Goal: Task Accomplishment & Management: Use online tool/utility

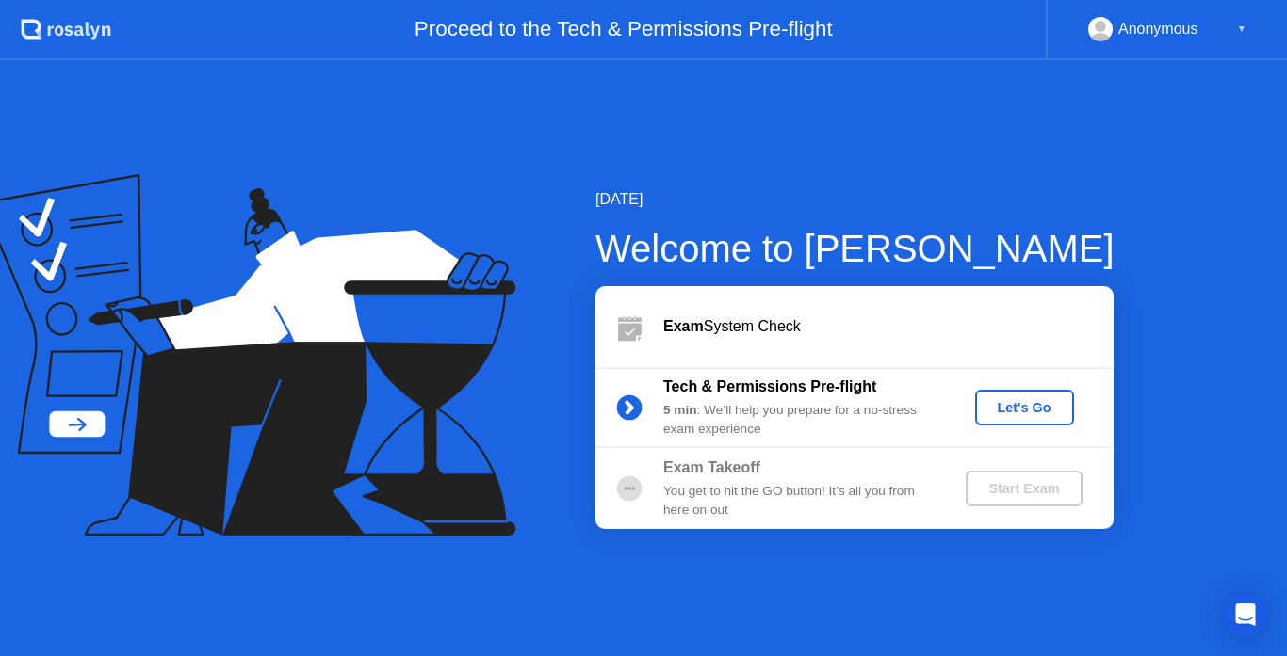
click at [998, 407] on div "Let's Go" at bounding box center [1024, 407] width 84 height 15
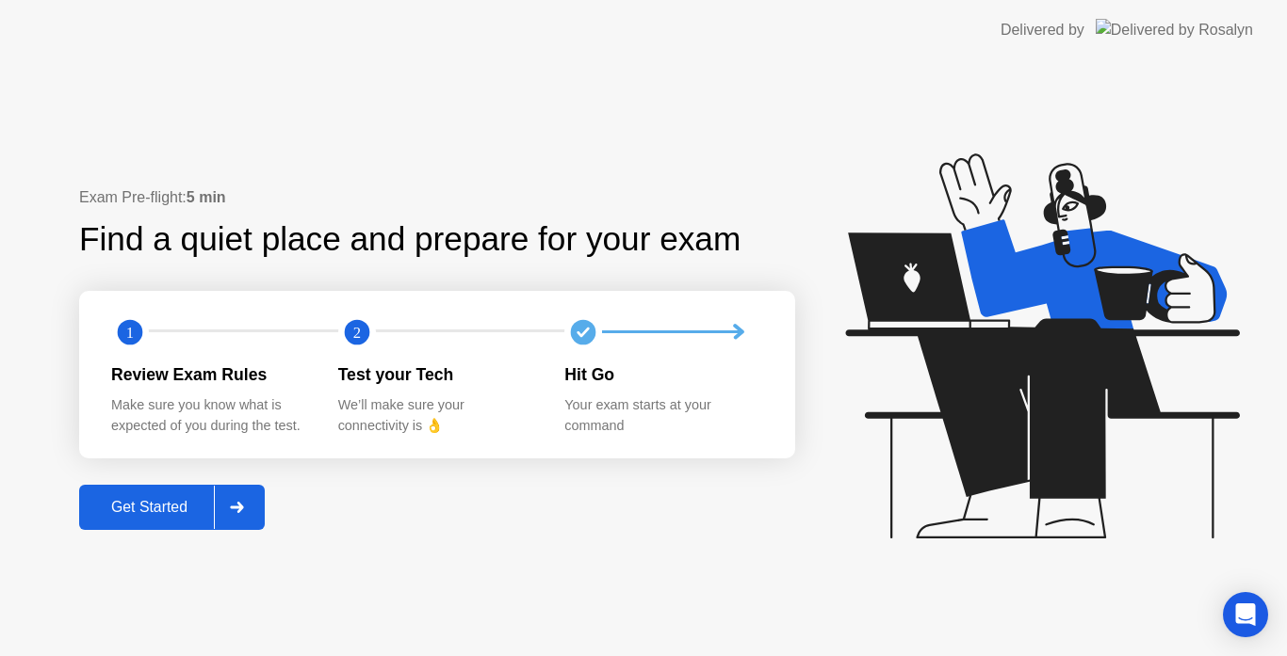
click at [173, 505] on div "Get Started" at bounding box center [149, 507] width 129 height 17
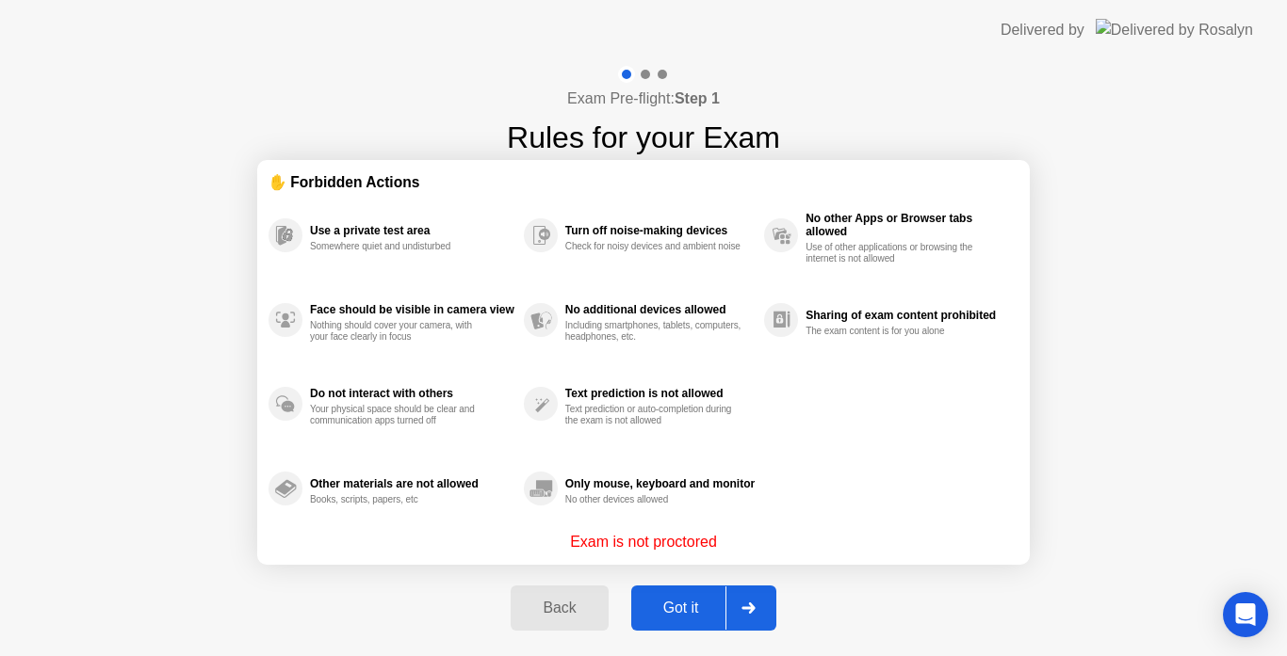
click at [683, 600] on div "Got it" at bounding box center [681, 608] width 89 height 17
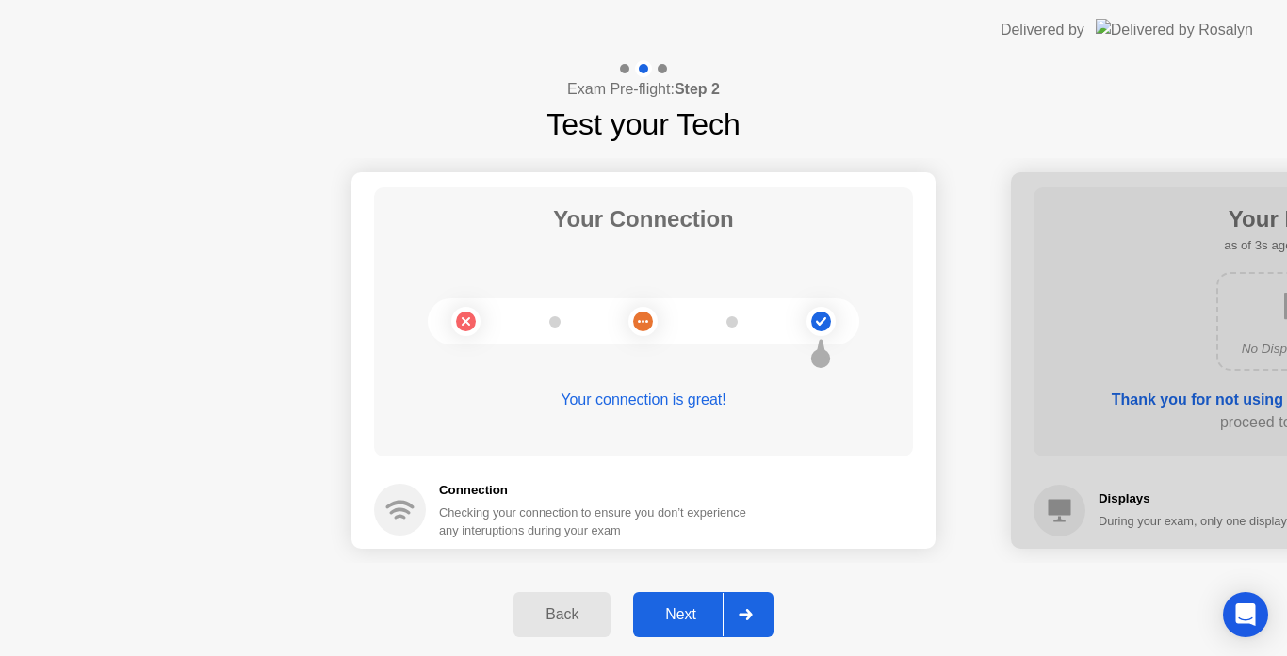
click at [690, 608] on div "Next" at bounding box center [681, 615] width 84 height 17
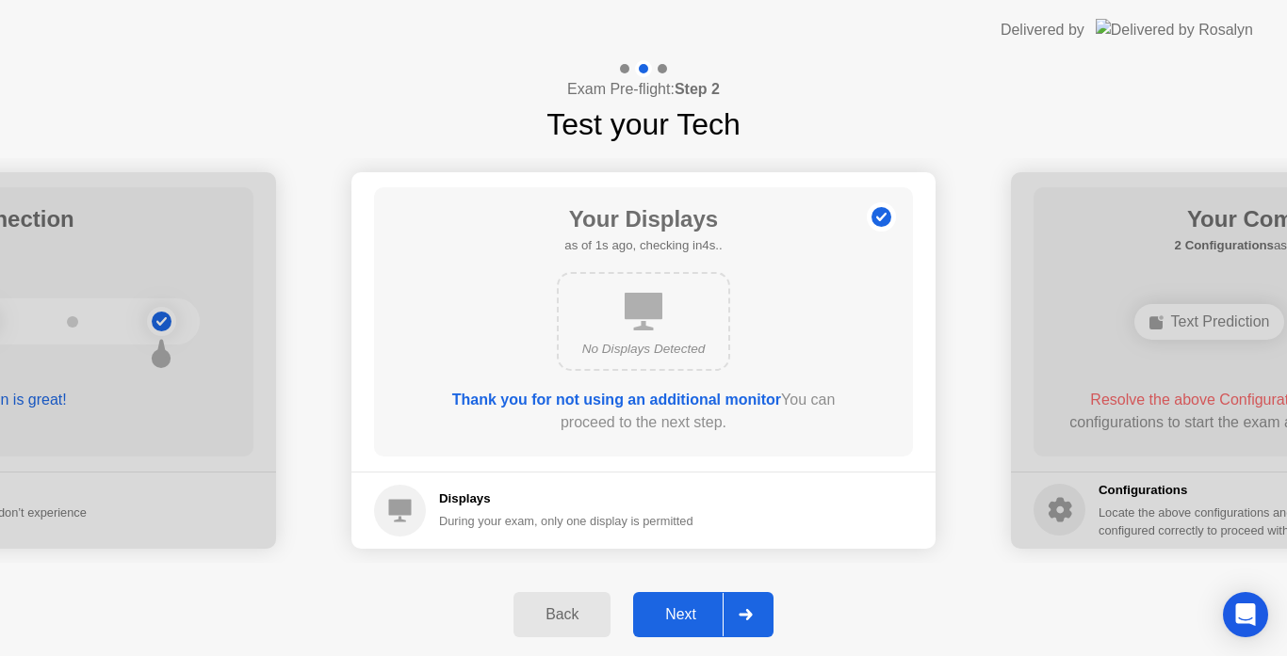
click at [690, 608] on div "Next" at bounding box center [681, 615] width 84 height 17
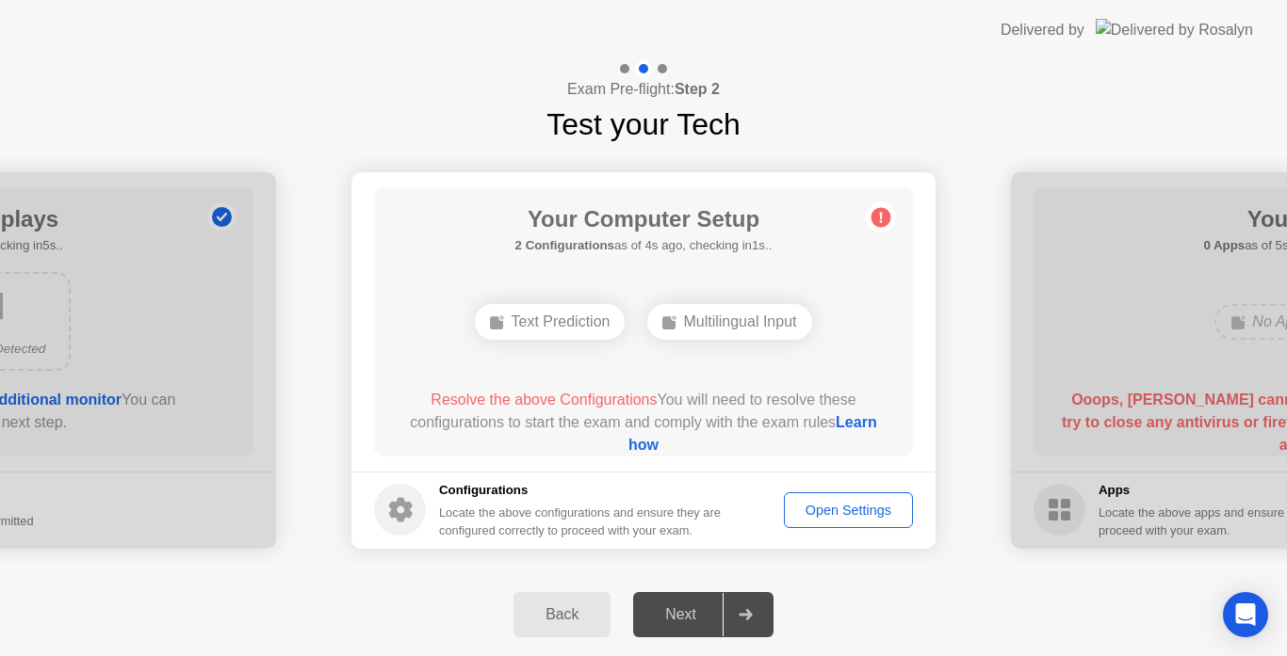
click at [688, 608] on div "Next" at bounding box center [681, 615] width 84 height 17
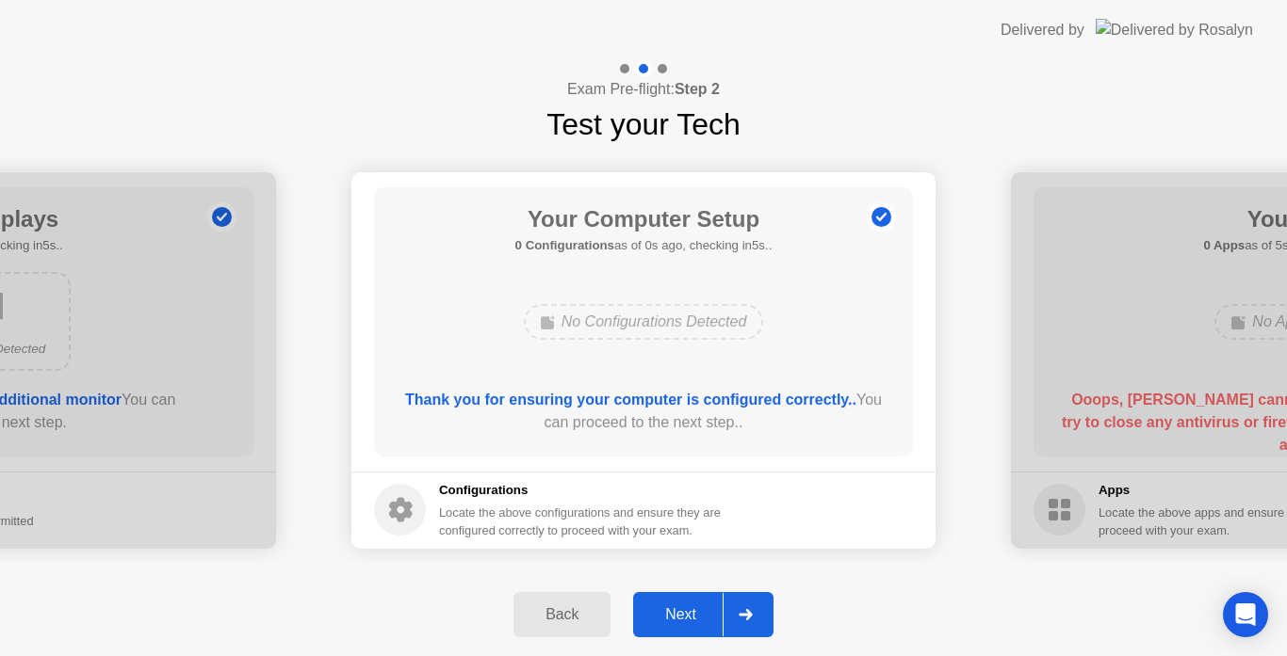
click at [675, 612] on div "Next" at bounding box center [681, 615] width 84 height 17
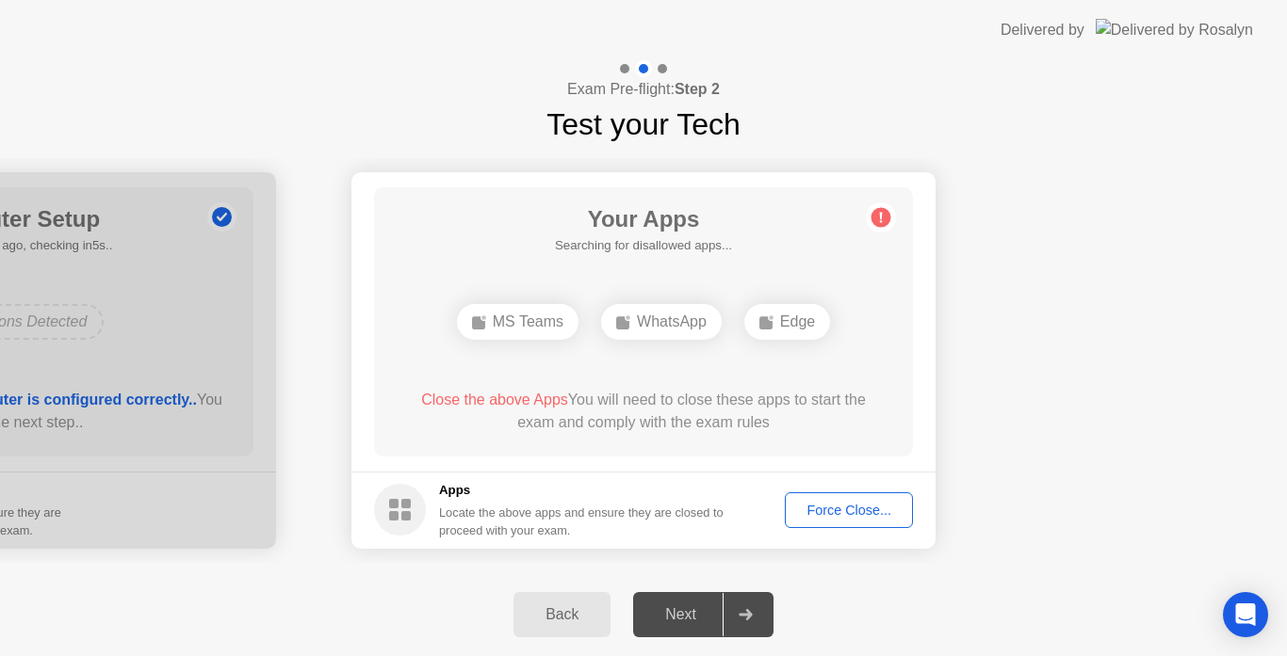
click at [841, 510] on div "Force Close..." at bounding box center [848, 510] width 115 height 15
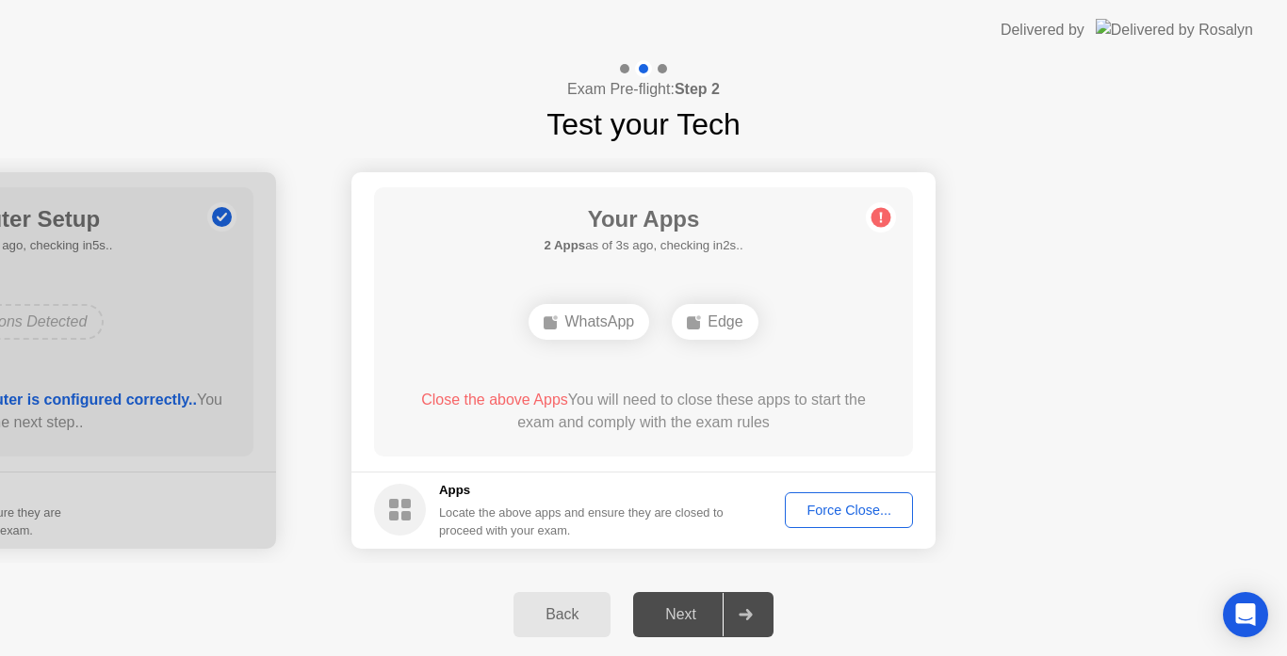
click at [866, 510] on div "Force Close..." at bounding box center [848, 510] width 115 height 15
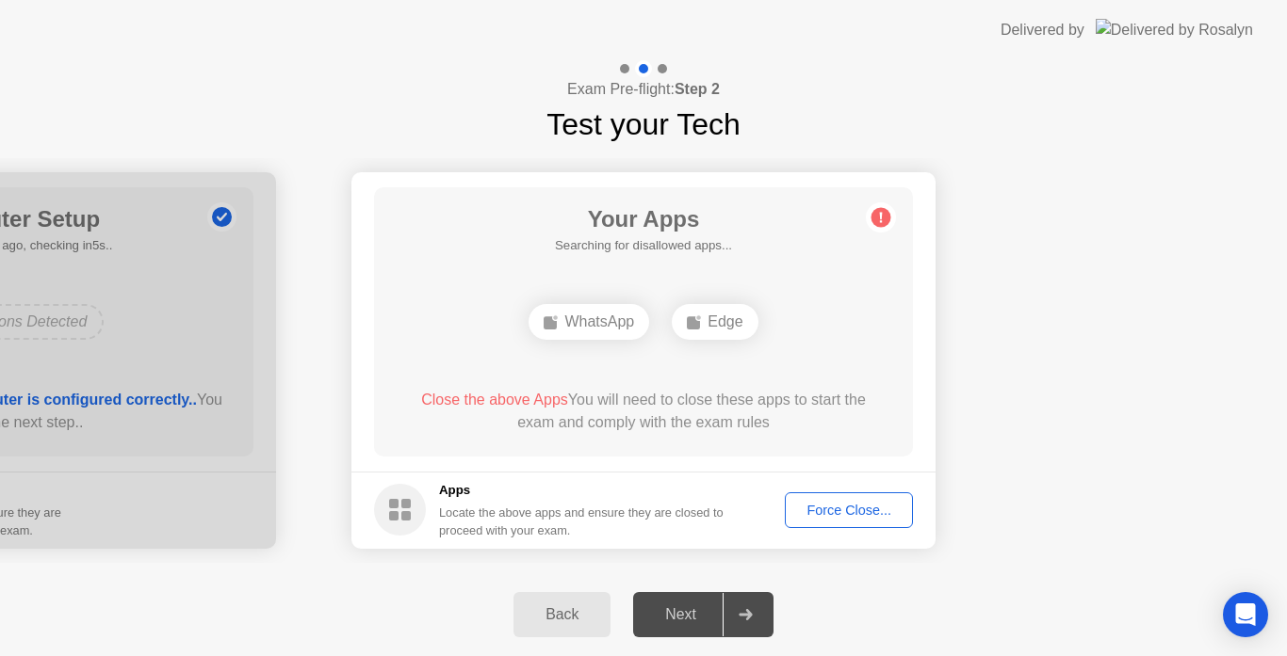
click at [710, 319] on div "Edge" at bounding box center [715, 322] width 86 height 36
click at [710, 319] on div "WhatsApp" at bounding box center [643, 322] width 431 height 51
click at [642, 341] on div "WhatsApp" at bounding box center [643, 322] width 431 height 51
click at [844, 508] on div "Force Close..." at bounding box center [848, 510] width 115 height 15
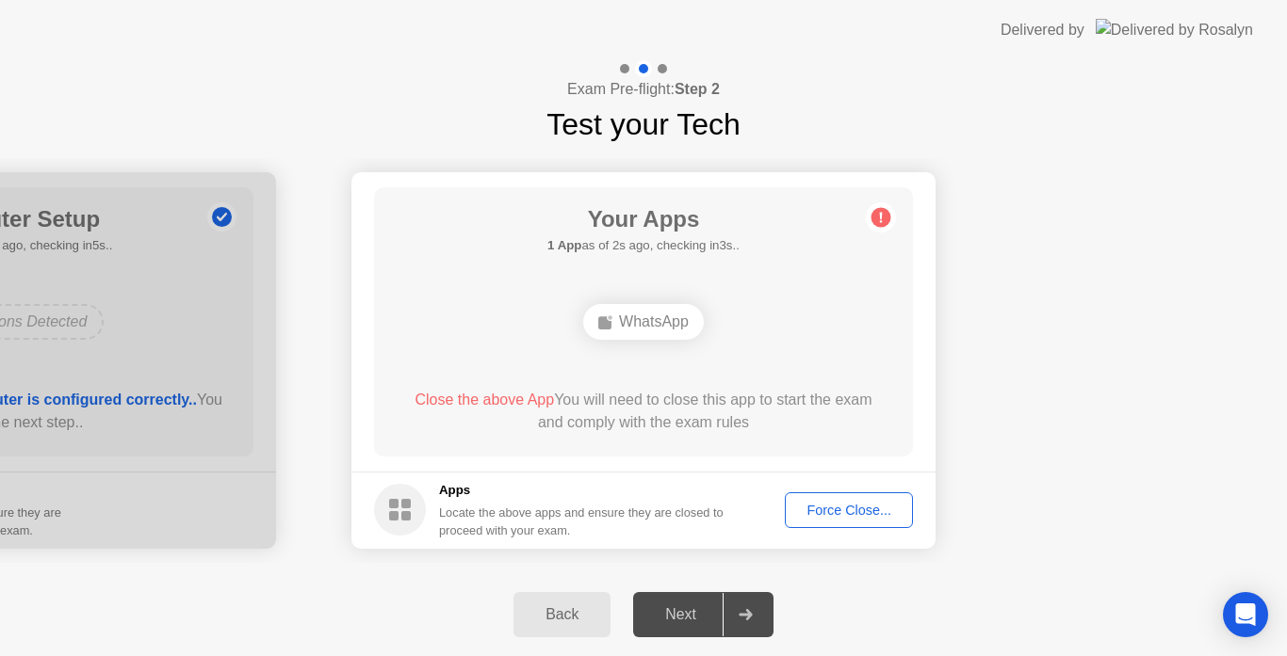
click at [597, 374] on div "Your Apps 1 App as of 2s ago, checking in3s.. WhatsApp Close the above App You …" at bounding box center [643, 321] width 539 height 269
click at [860, 504] on div "Force Close..." at bounding box center [848, 510] width 115 height 15
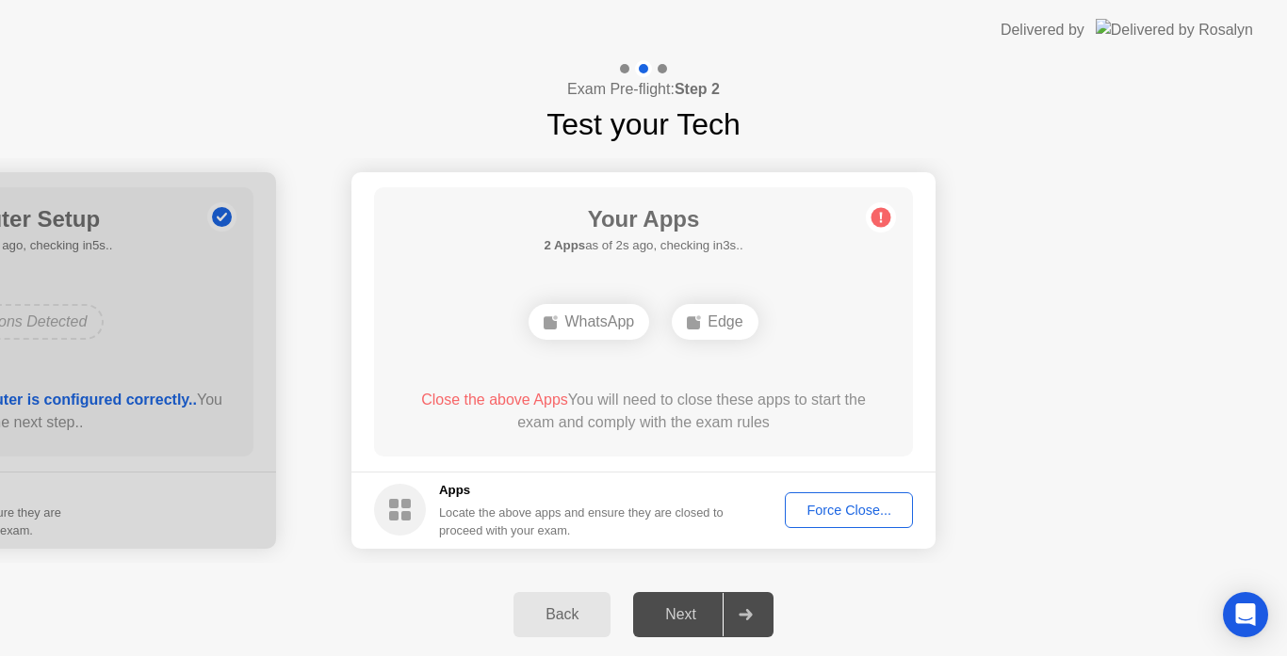
click at [855, 241] on div "Your Apps 2 Apps as of 2s ago, checking in3s.. WhatsApp Edge Close the above Ap…" at bounding box center [643, 321] width 539 height 269
click at [710, 370] on div "Your Apps 2 Apps as of 1s ago, checking in4s.. WhatsApp Edge Close the above Ap…" at bounding box center [643, 321] width 539 height 269
click at [646, 405] on div "Close the above Apps You will need to close these apps to start the exam and co…" at bounding box center [643, 411] width 485 height 45
click at [862, 510] on div "Force Close..." at bounding box center [848, 510] width 115 height 15
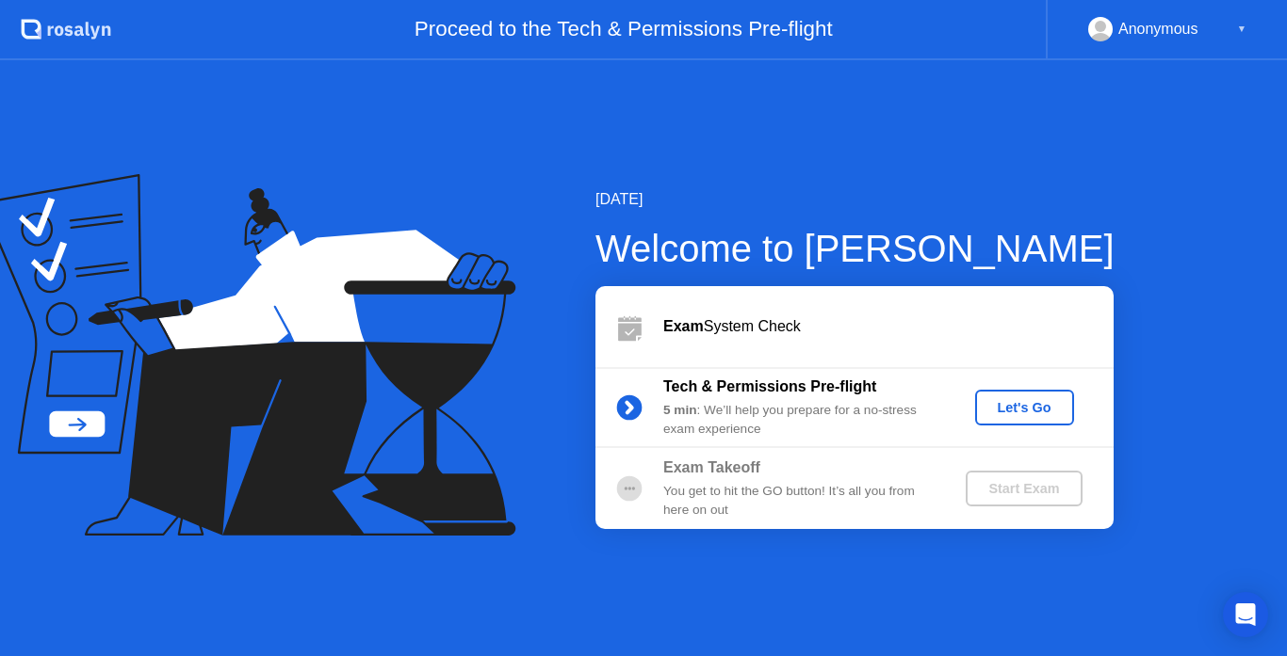
click at [1000, 400] on div "Let's Go" at bounding box center [1024, 407] width 84 height 15
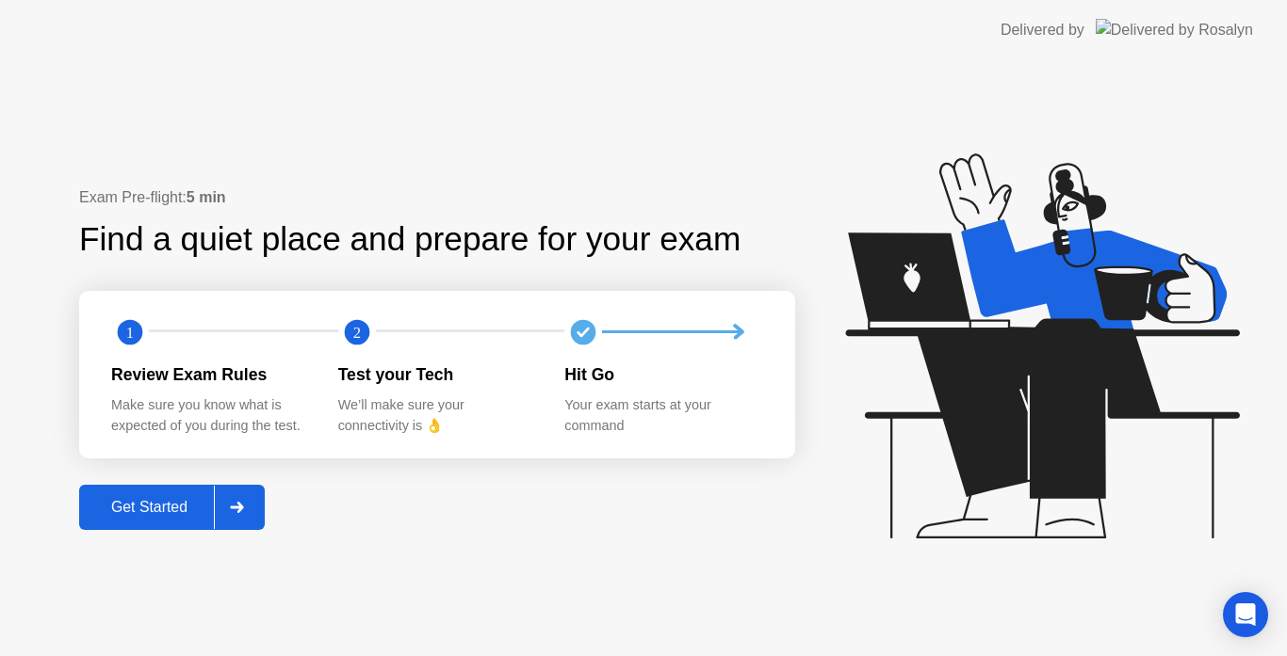
click at [142, 499] on div "Get Started" at bounding box center [149, 507] width 129 height 17
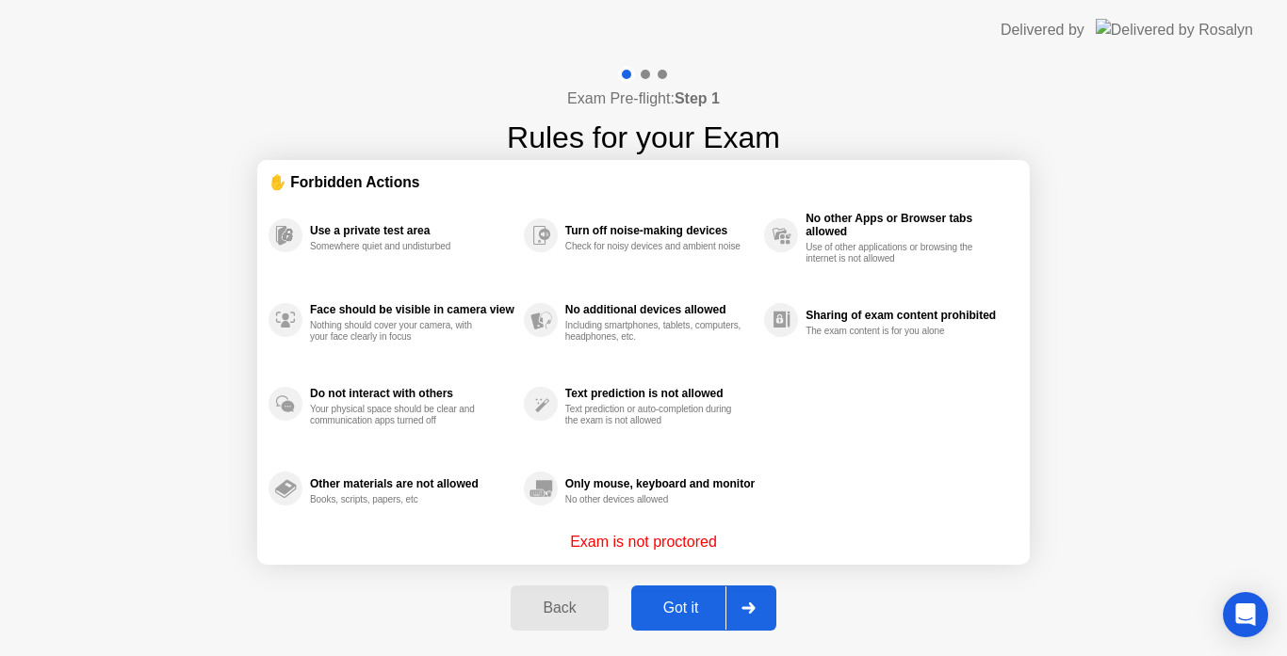
click at [688, 613] on div "Got it" at bounding box center [681, 608] width 89 height 17
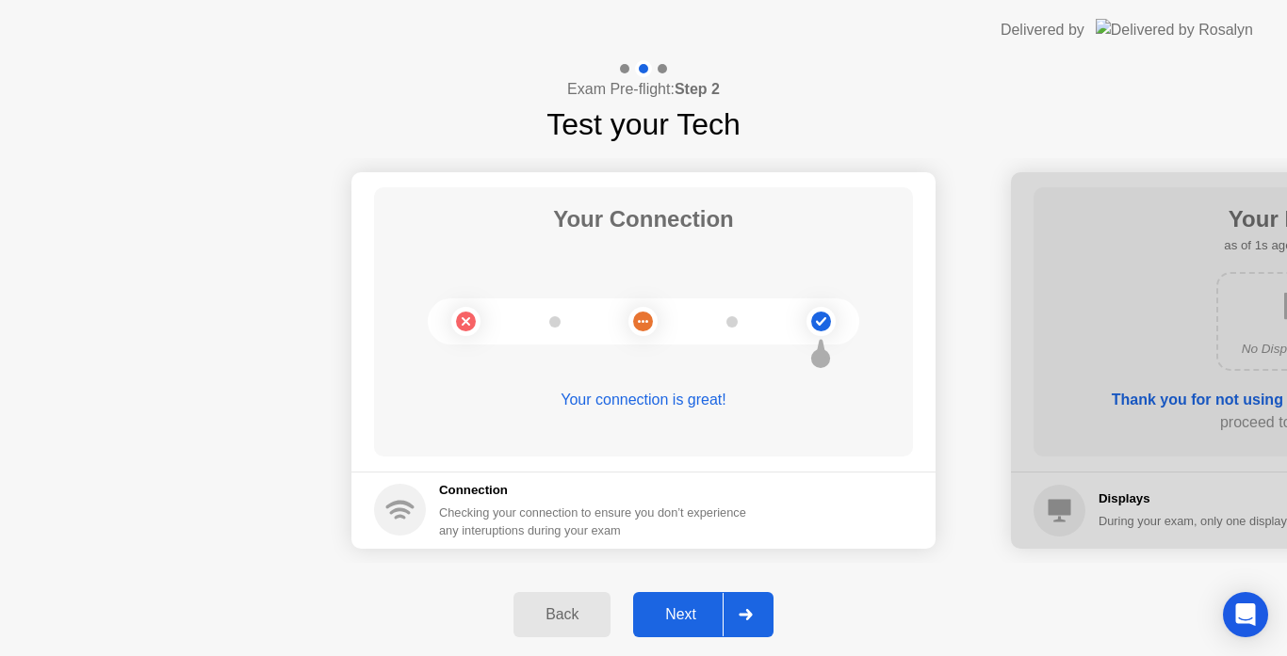
click at [676, 614] on div "Next" at bounding box center [681, 615] width 84 height 17
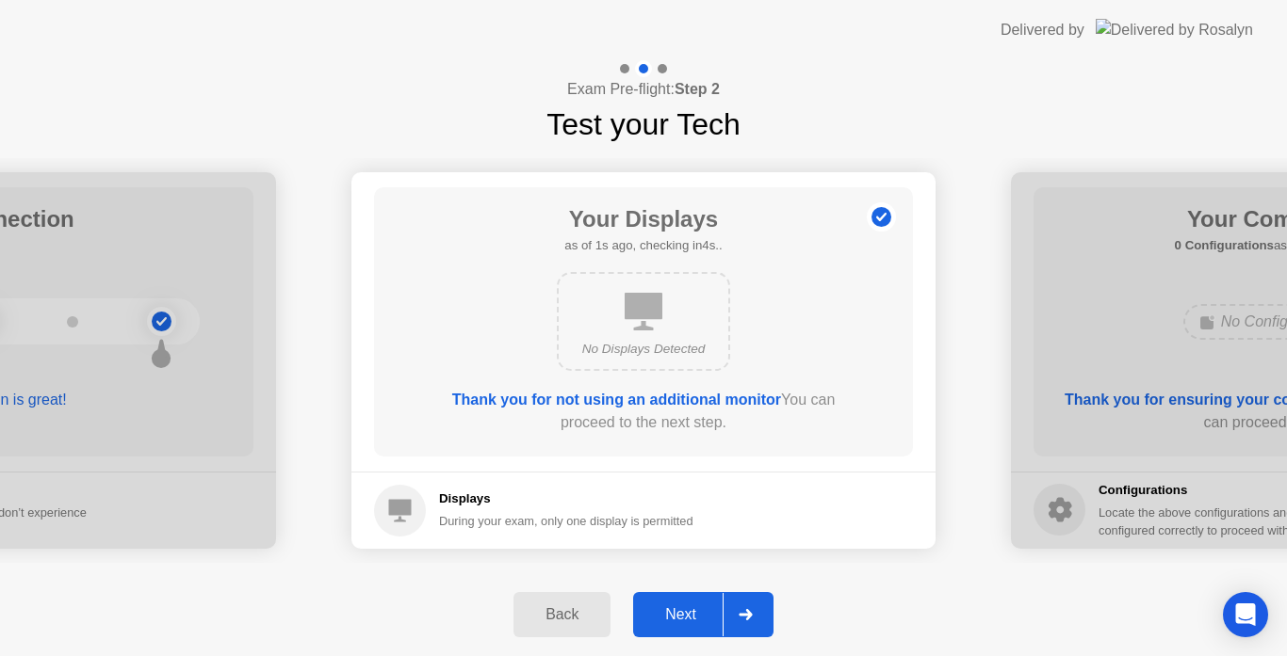
click at [676, 614] on div "Next" at bounding box center [681, 615] width 84 height 17
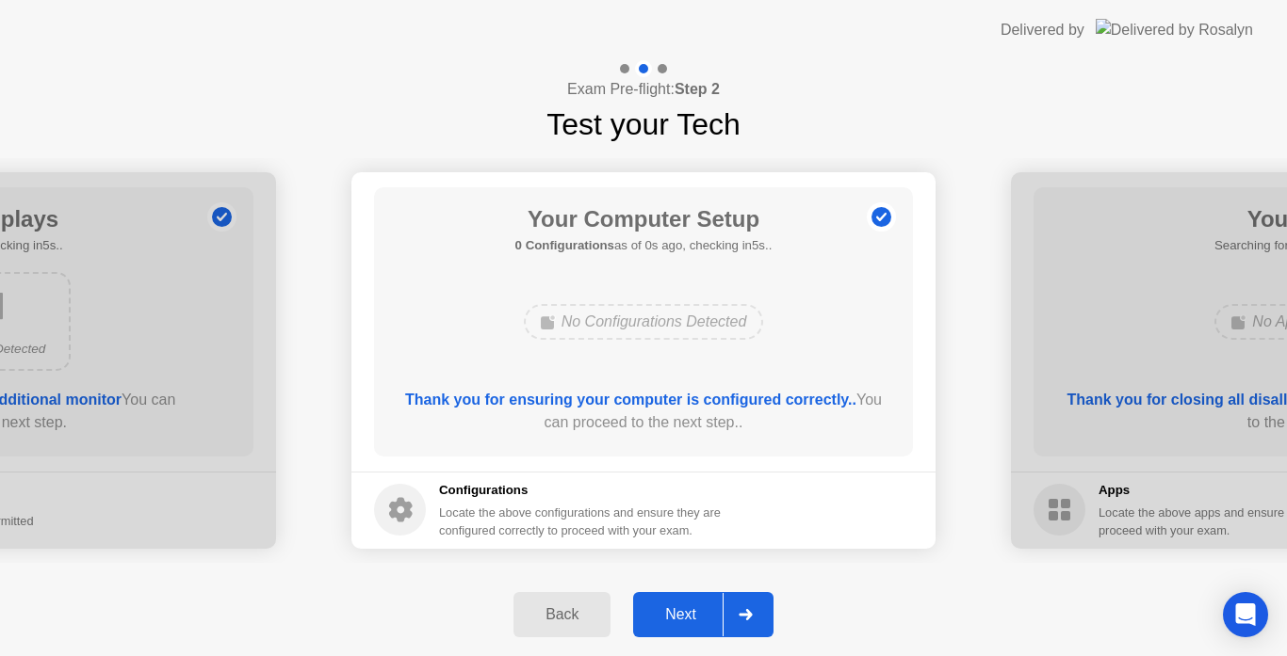
click at [676, 614] on div "Next" at bounding box center [681, 615] width 84 height 17
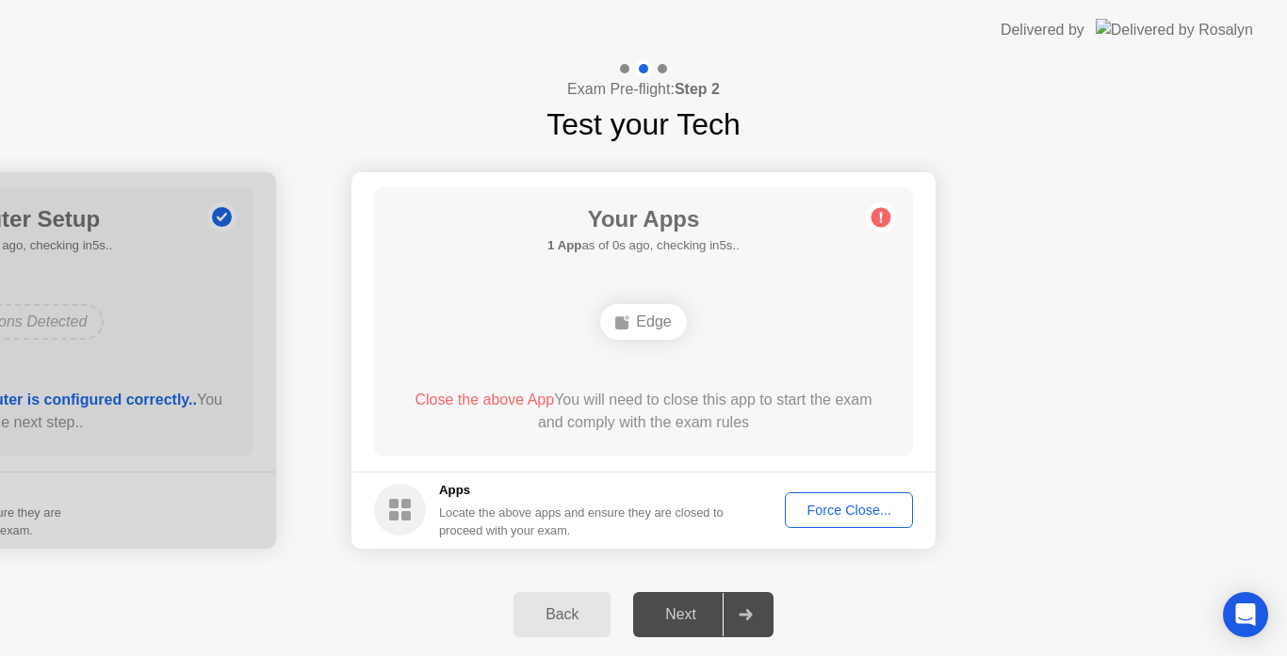
click at [842, 513] on div "Force Close..." at bounding box center [848, 510] width 115 height 15
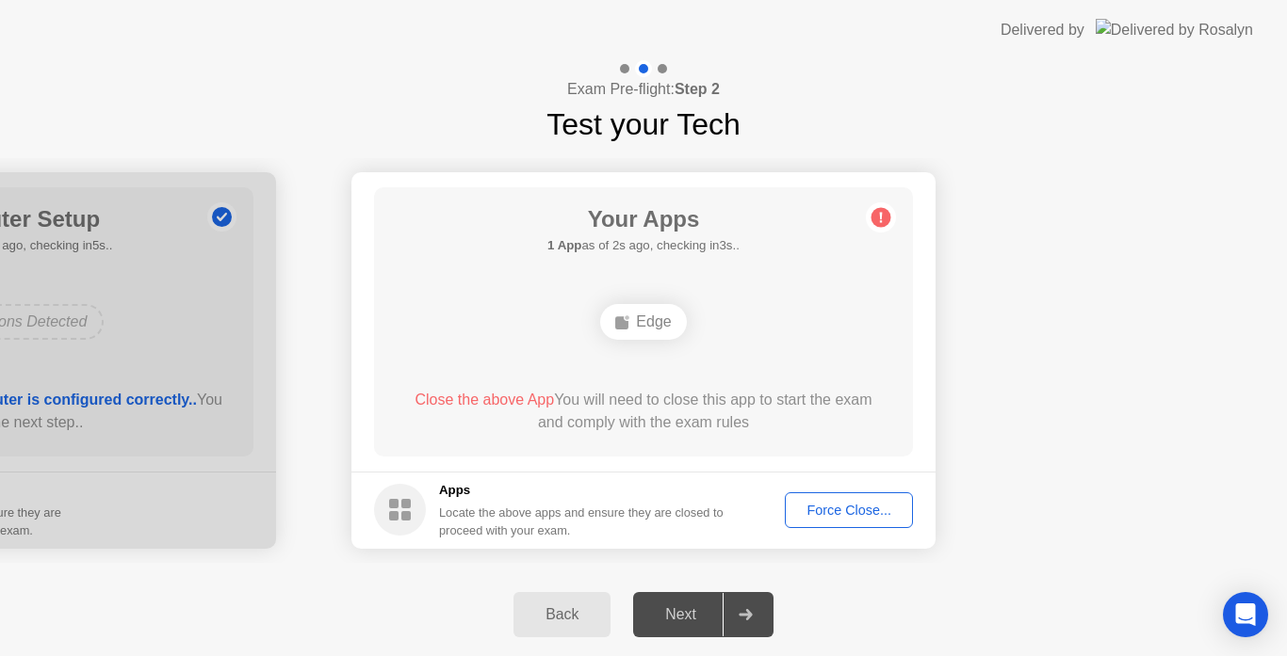
click at [845, 476] on footer "Apps Locate the above apps and ensure they are closed to proceed with your exam…" at bounding box center [643, 510] width 584 height 77
click at [842, 522] on button "Force Close..." at bounding box center [849, 511] width 128 height 36
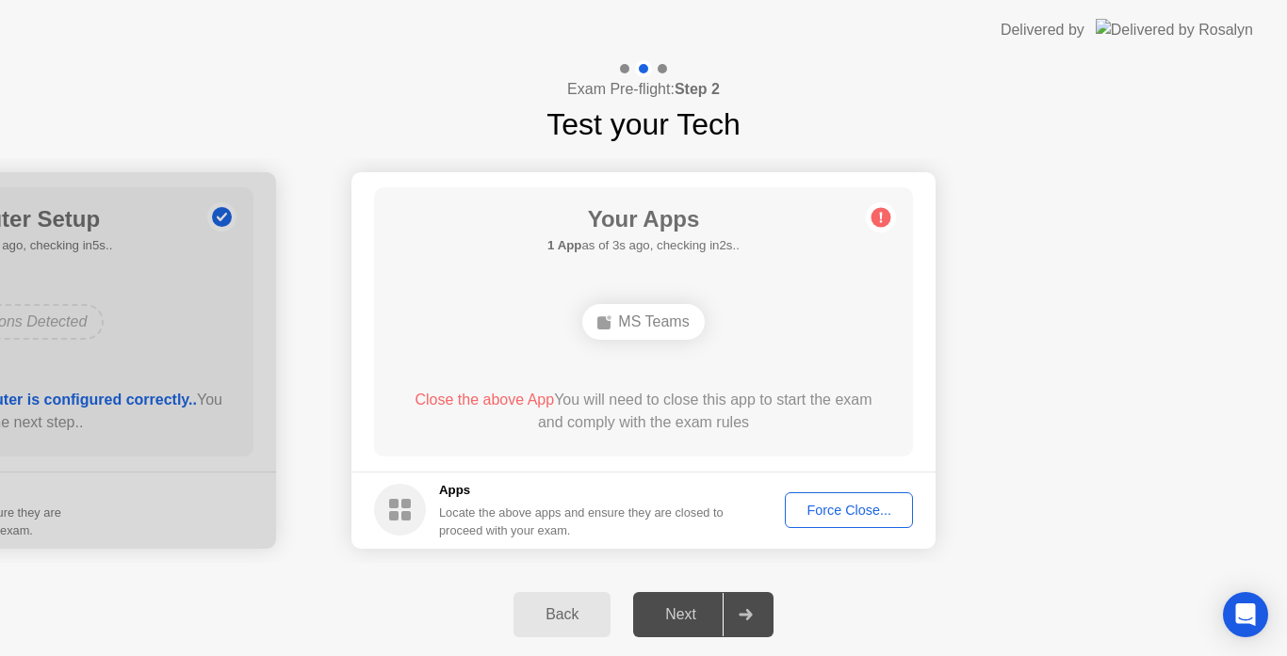
click at [360, 354] on main "Your Apps 1 App as of 3s ago, checking in2s.. MS Teams Close the above App You …" at bounding box center [643, 321] width 584 height 299
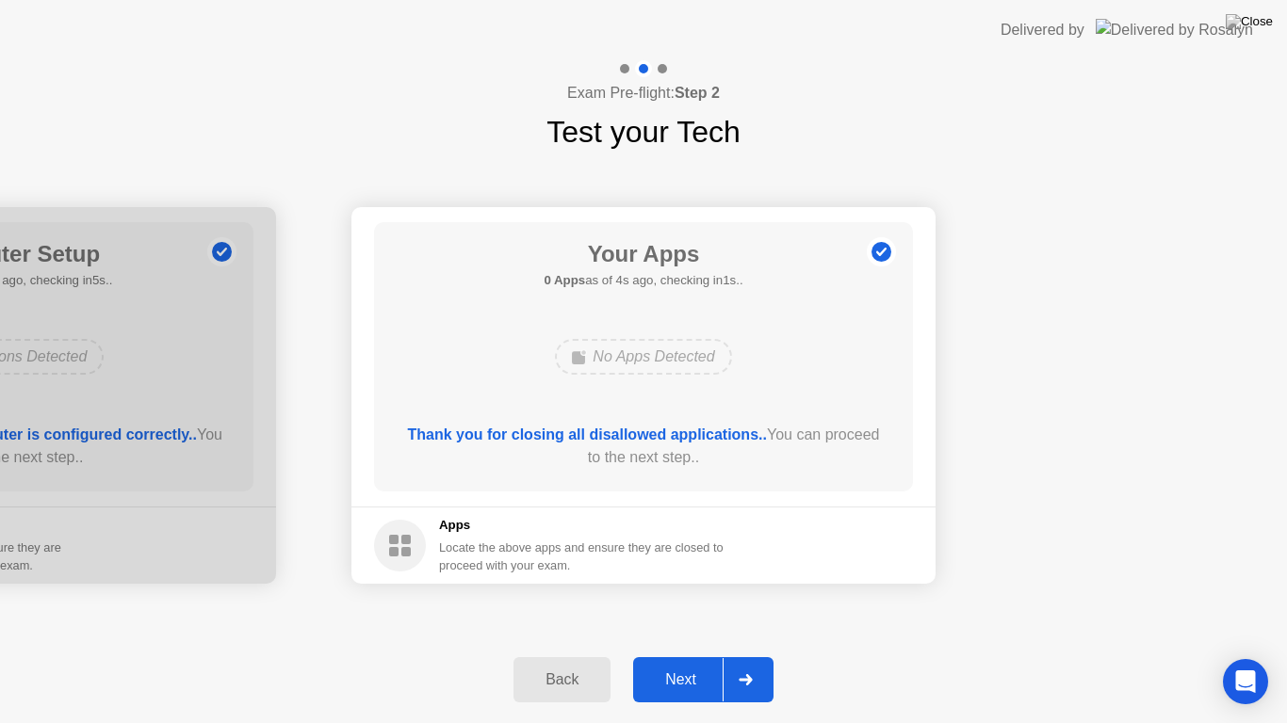
click at [678, 402] on div "Your Apps 0 Apps as of 4s ago, checking in1s.. No Apps Detected Thank you for c…" at bounding box center [643, 356] width 539 height 269
click at [511, 557] on div "Locate the above apps and ensure they are closed to proceed with your exam." at bounding box center [581, 557] width 285 height 36
click at [815, 536] on footer "Apps Locate the above apps and ensure they are closed to proceed with your exam." at bounding box center [643, 545] width 584 height 77
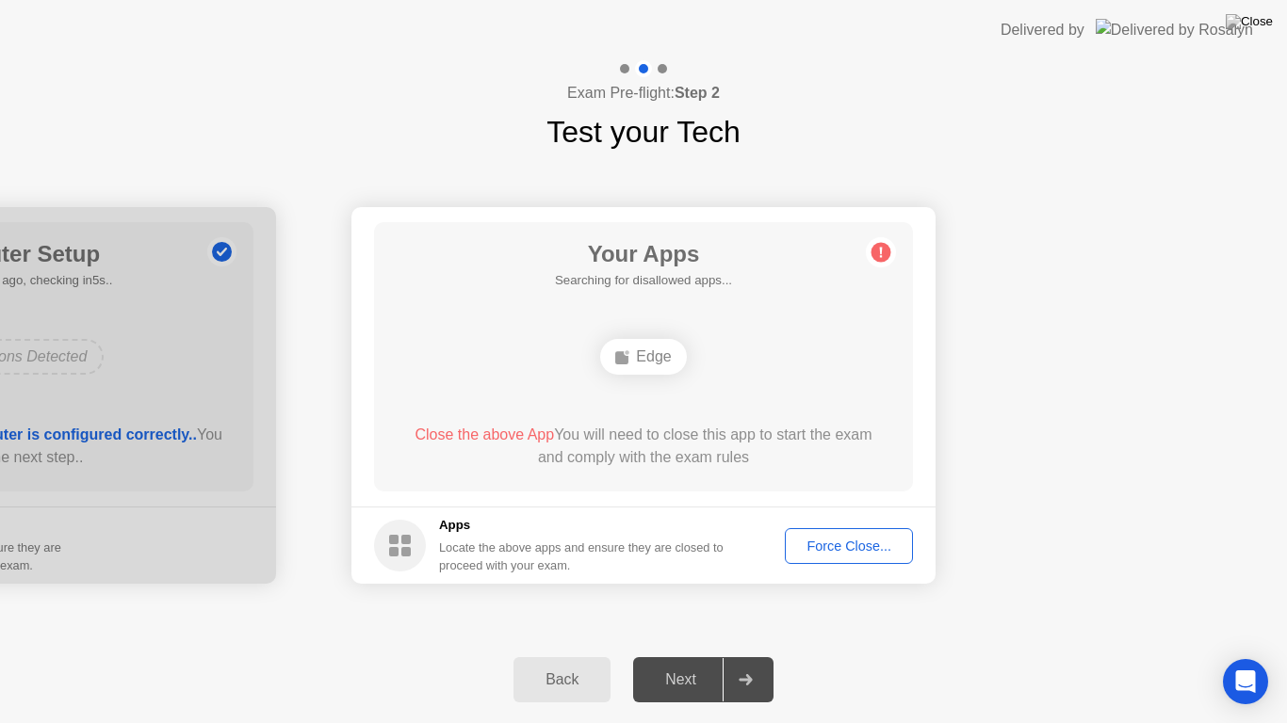
click at [864, 574] on footer "Apps Locate the above apps and ensure they are closed to proceed with your exam…" at bounding box center [643, 545] width 584 height 77
click at [866, 551] on div "Force Close..." at bounding box center [848, 546] width 115 height 15
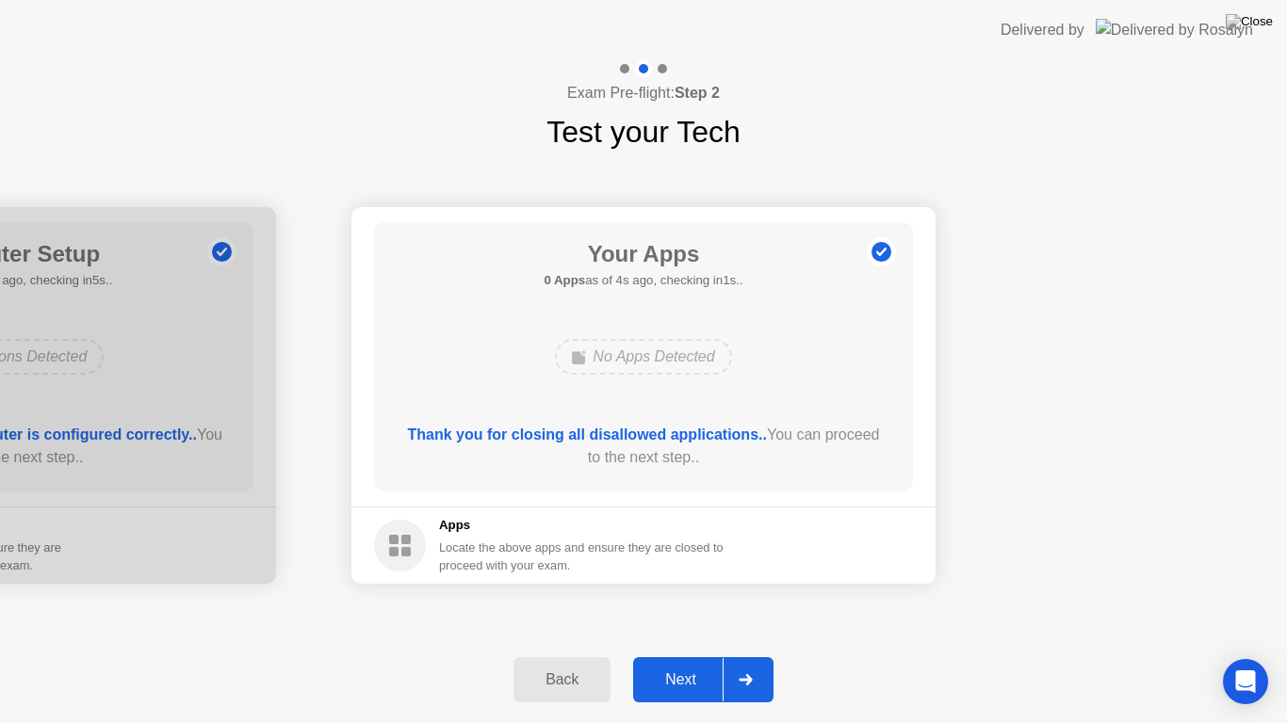
click at [592, 445] on div "Thank you for closing all disallowed applications.. You can proceed to the next…" at bounding box center [643, 446] width 485 height 45
click at [623, 447] on div "Thank you for closing all disallowed applications.. You can proceed to the next…" at bounding box center [643, 446] width 485 height 45
click at [686, 439] on b "Thank you for closing all disallowed applications.." at bounding box center [587, 435] width 359 height 16
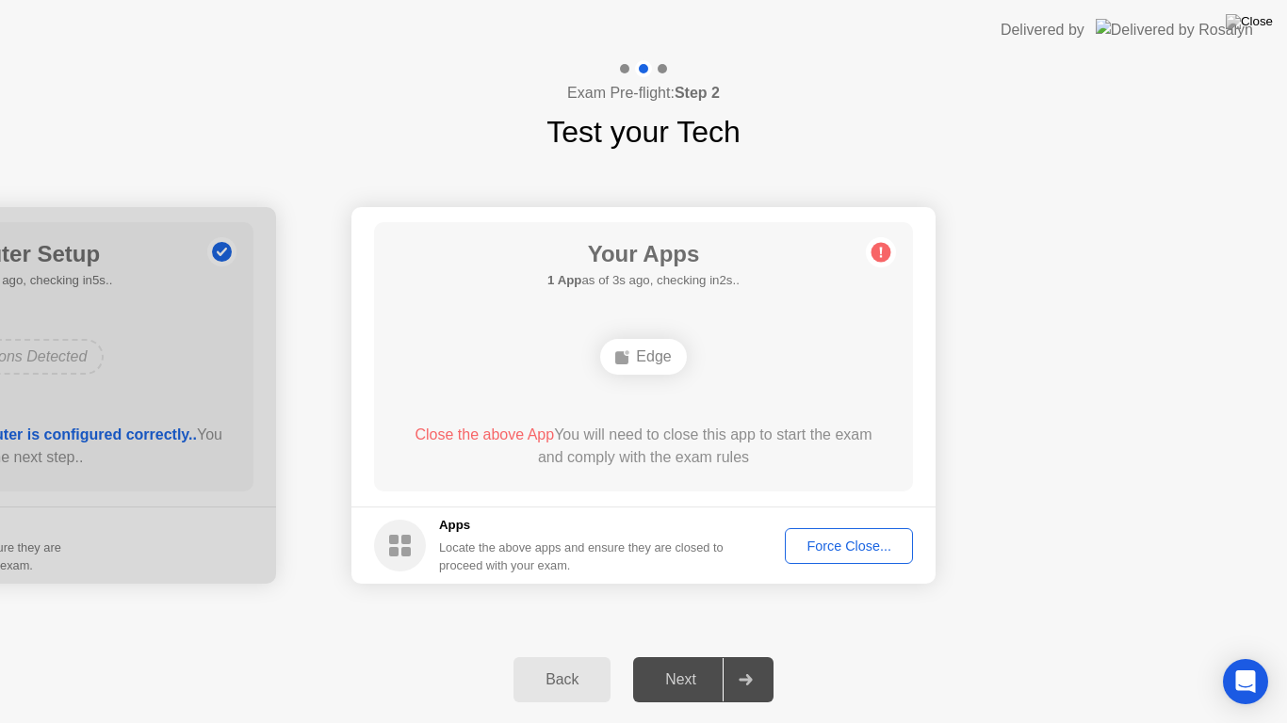
click at [830, 550] on div "Force Close..." at bounding box center [848, 546] width 115 height 15
click at [1262, 19] on img at bounding box center [1248, 21] width 47 height 15
